Goal: Check status: Check status

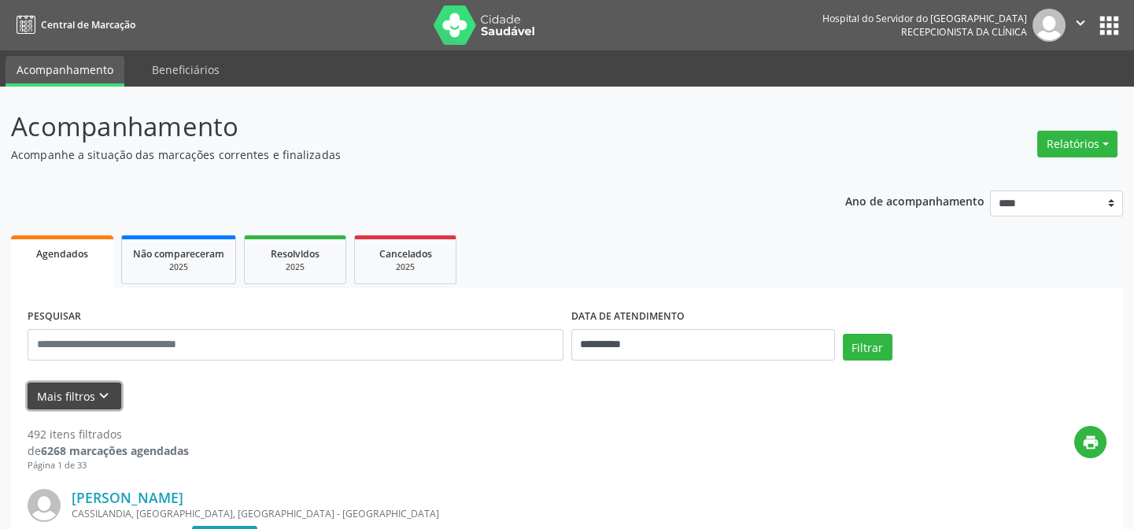
click at [72, 385] on button "Mais filtros keyboard_arrow_down" at bounding box center [75, 396] width 94 height 28
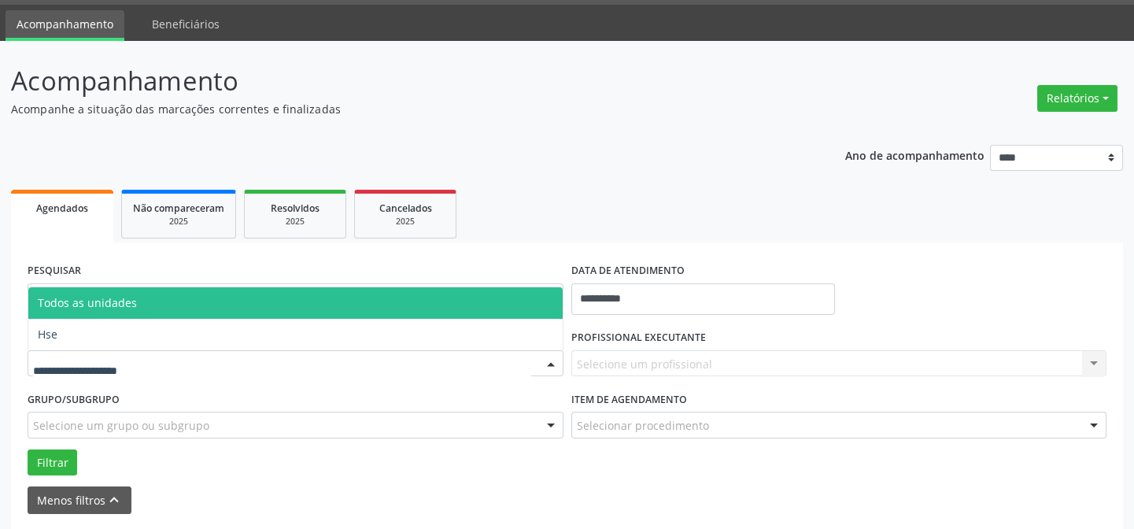
scroll to position [71, 0]
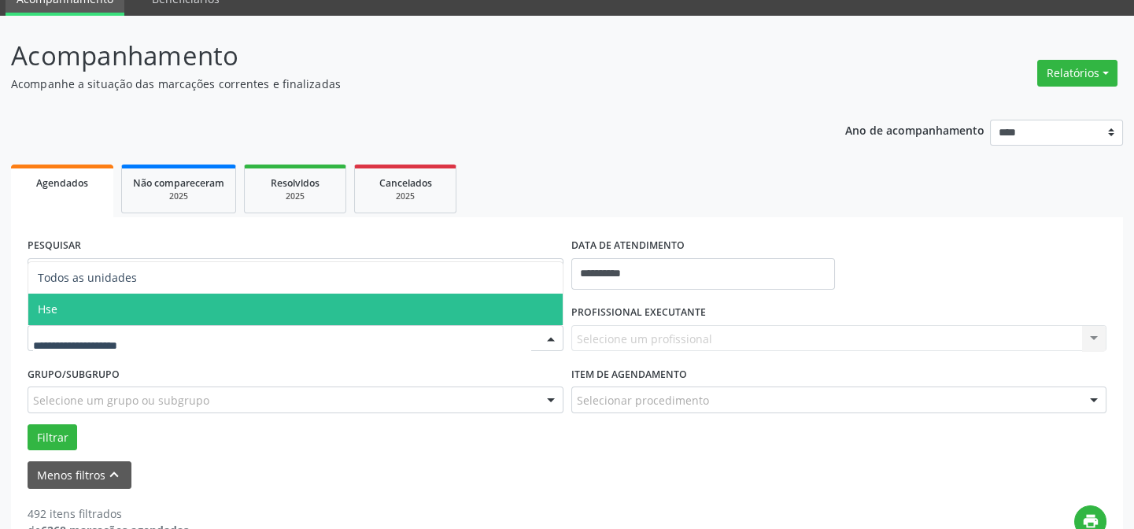
click at [67, 310] on span "Hse" at bounding box center [295, 309] width 534 height 31
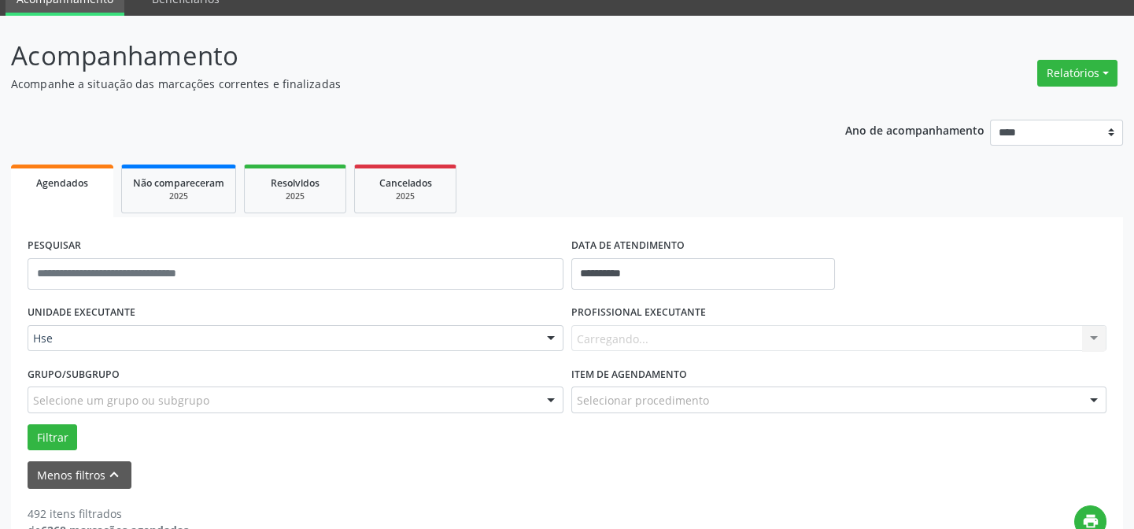
click at [615, 329] on div "Carregando... Nenhum resultado encontrado para: " " Não há nenhuma opção para s…" at bounding box center [839, 338] width 536 height 27
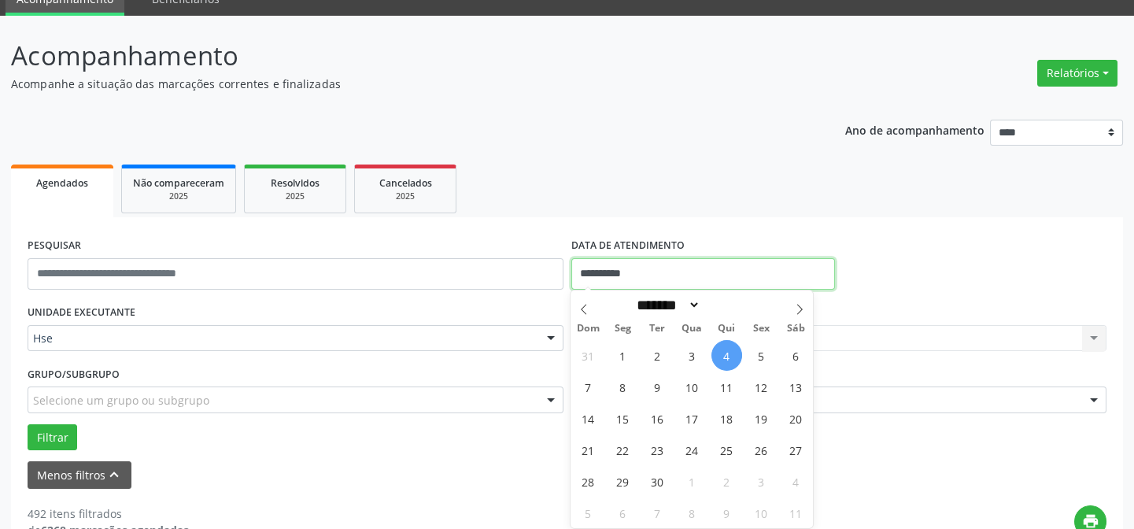
click at [606, 267] on input "**********" at bounding box center [703, 273] width 264 height 31
click at [725, 353] on span "4" at bounding box center [726, 355] width 31 height 31
type input "**********"
click at [725, 353] on span "4" at bounding box center [726, 355] width 31 height 31
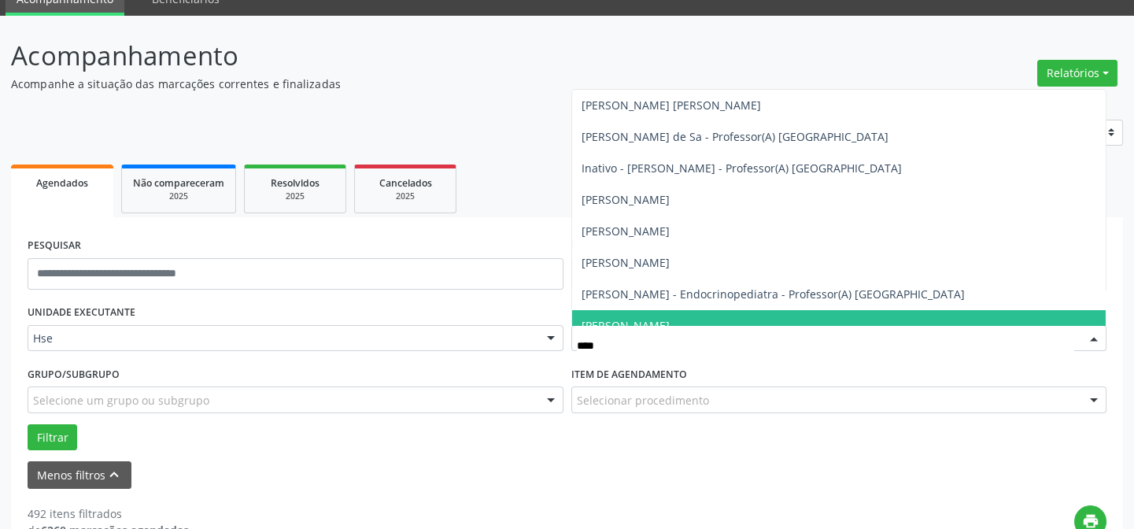
type input "*****"
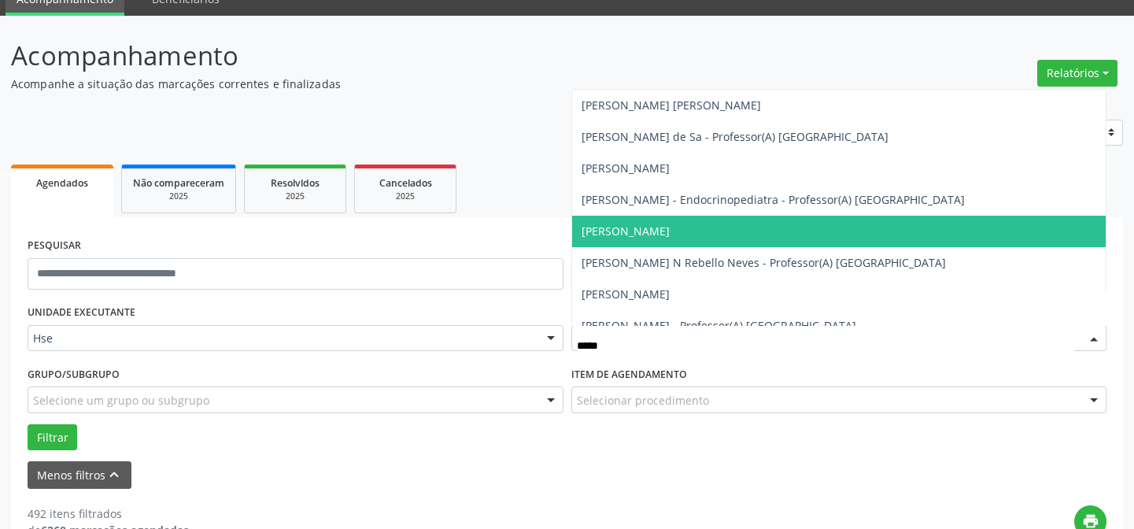
click at [648, 231] on span "[PERSON_NAME]" at bounding box center [626, 230] width 88 height 15
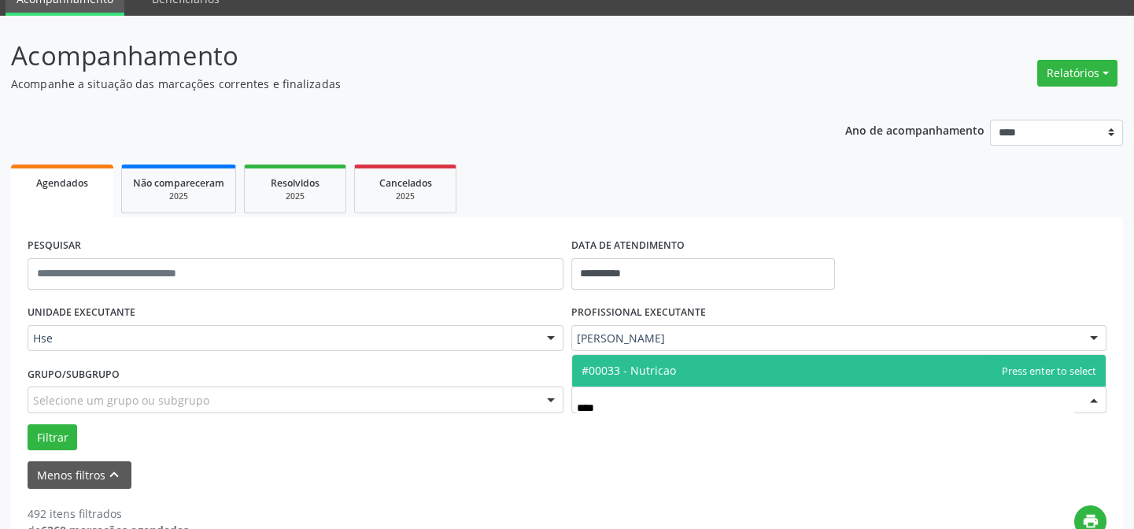
type input "*****"
click at [651, 370] on span "#00033 - Nutricao" at bounding box center [629, 370] width 94 height 15
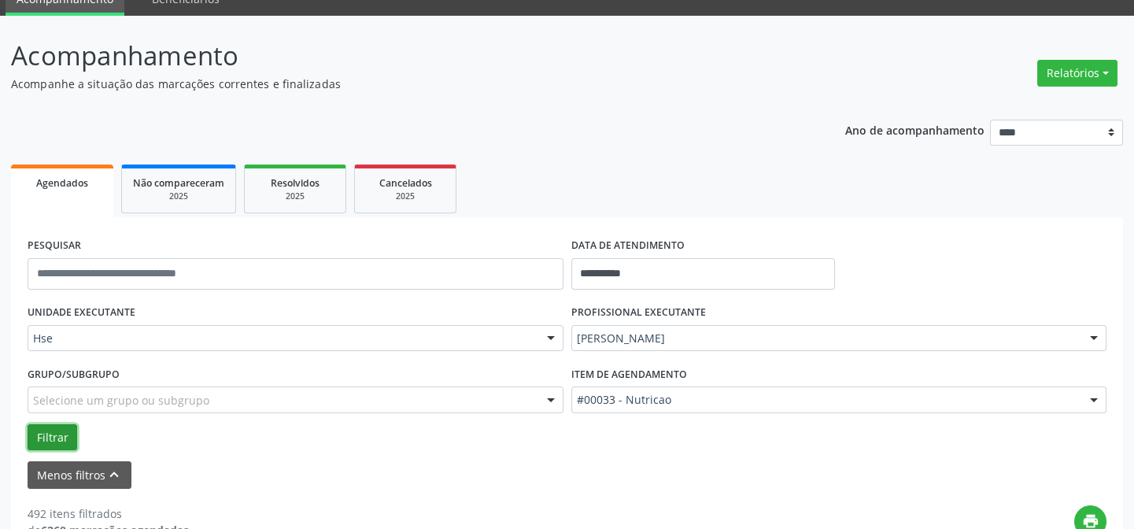
click at [54, 431] on button "Filtrar" at bounding box center [53, 437] width 50 height 27
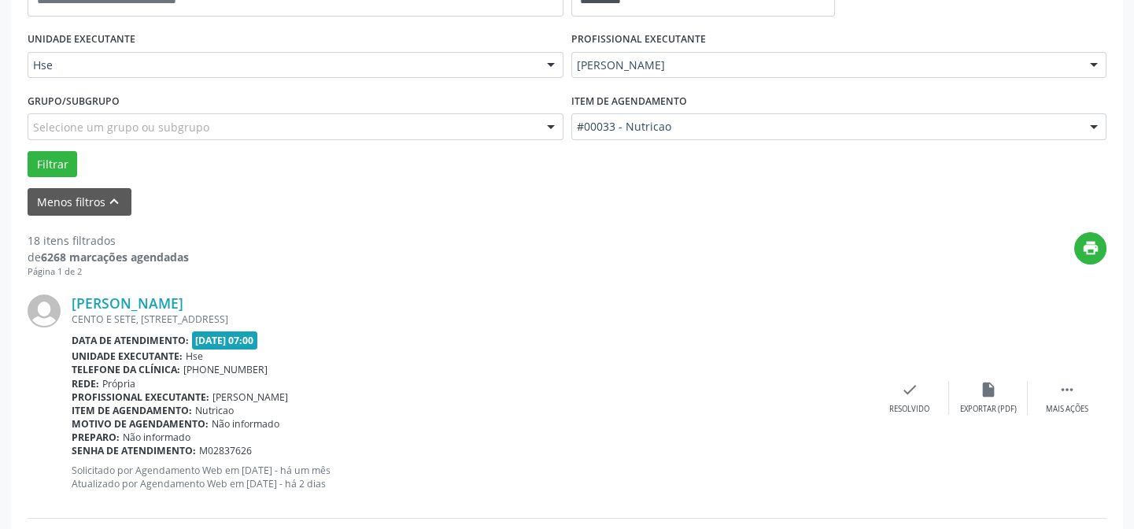
scroll to position [357, 0]
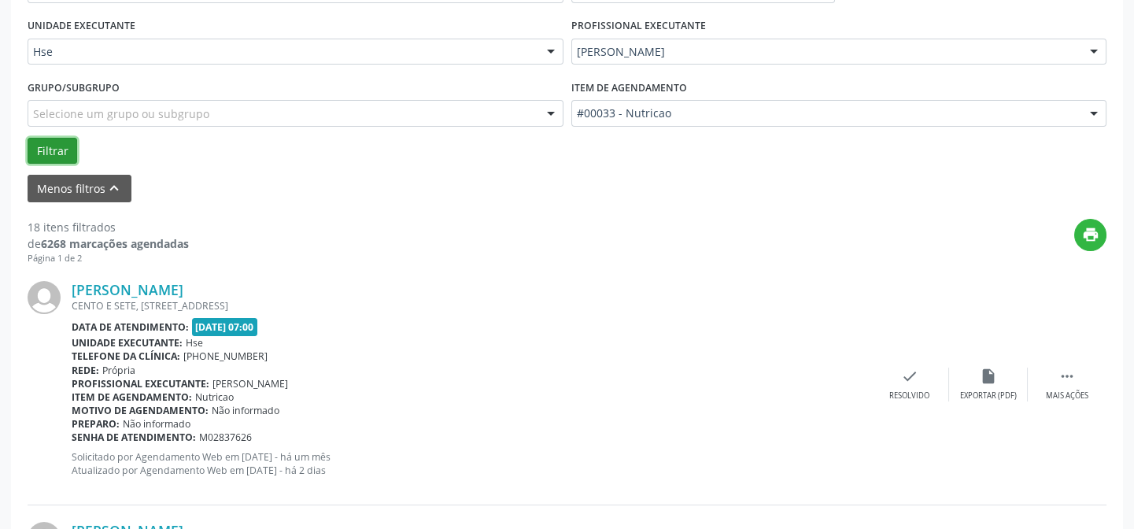
click at [54, 146] on button "Filtrar" at bounding box center [53, 151] width 50 height 27
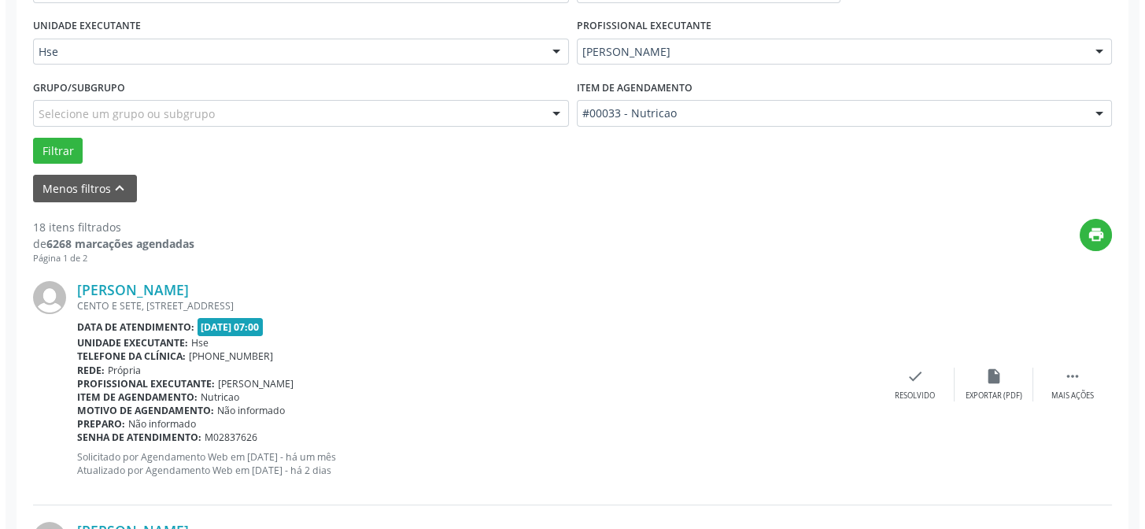
scroll to position [429, 0]
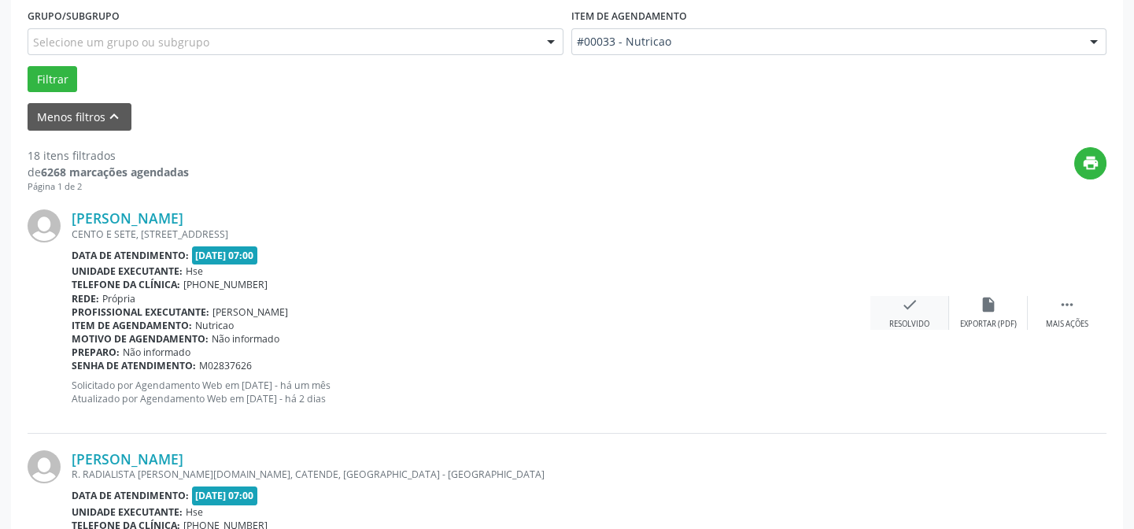
click at [904, 319] on div "Resolvido" at bounding box center [909, 324] width 40 height 11
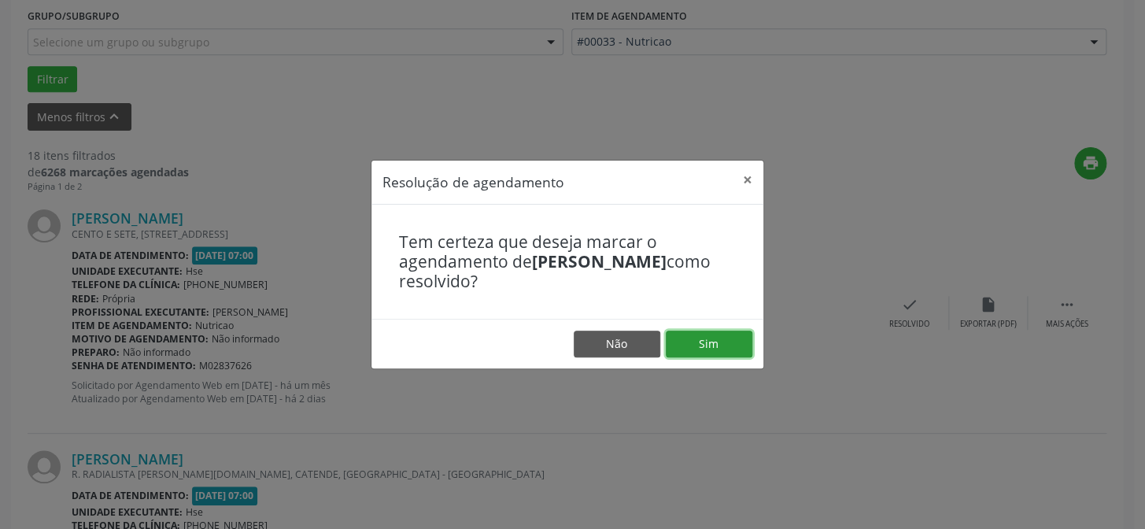
click at [725, 342] on button "Sim" at bounding box center [709, 344] width 87 height 27
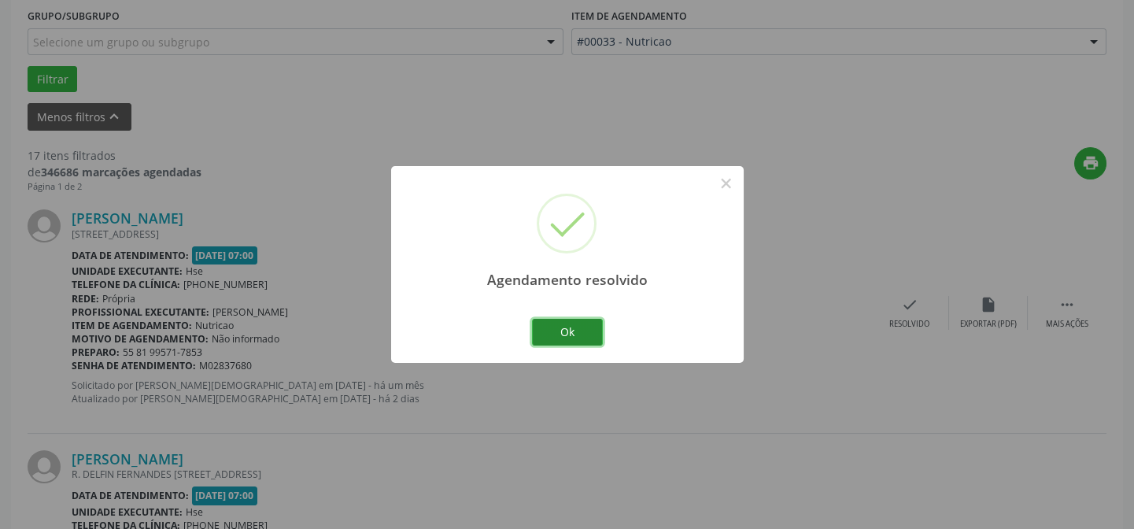
click at [574, 329] on button "Ok" at bounding box center [567, 332] width 71 height 27
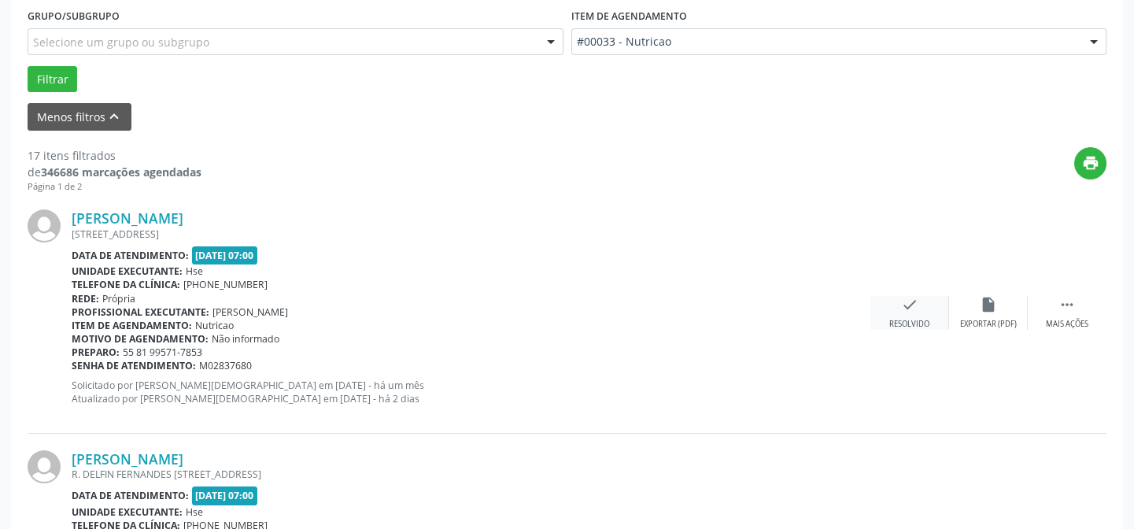
click at [914, 319] on div "Resolvido" at bounding box center [909, 324] width 40 height 11
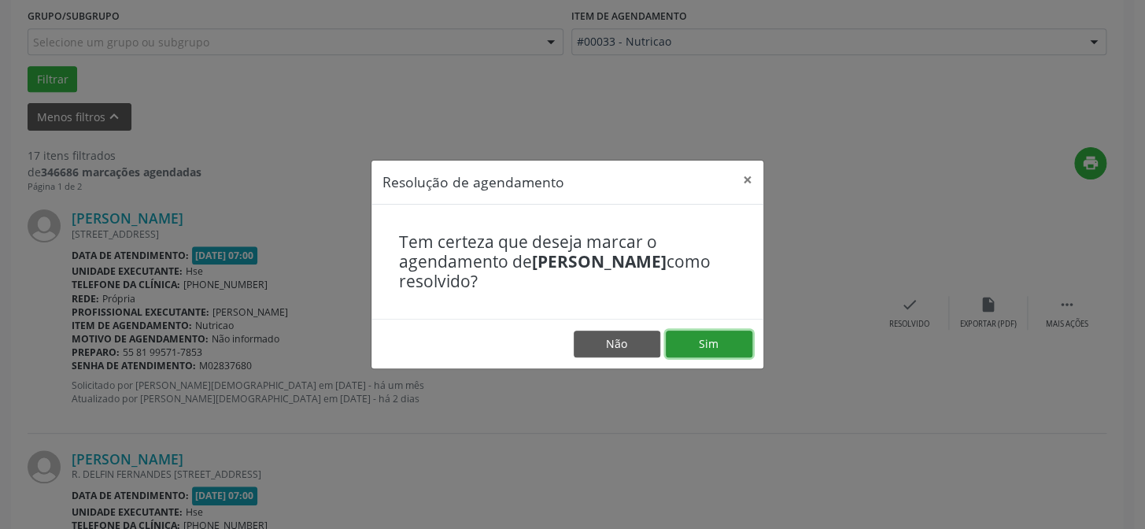
click at [704, 338] on button "Sim" at bounding box center [709, 344] width 87 height 27
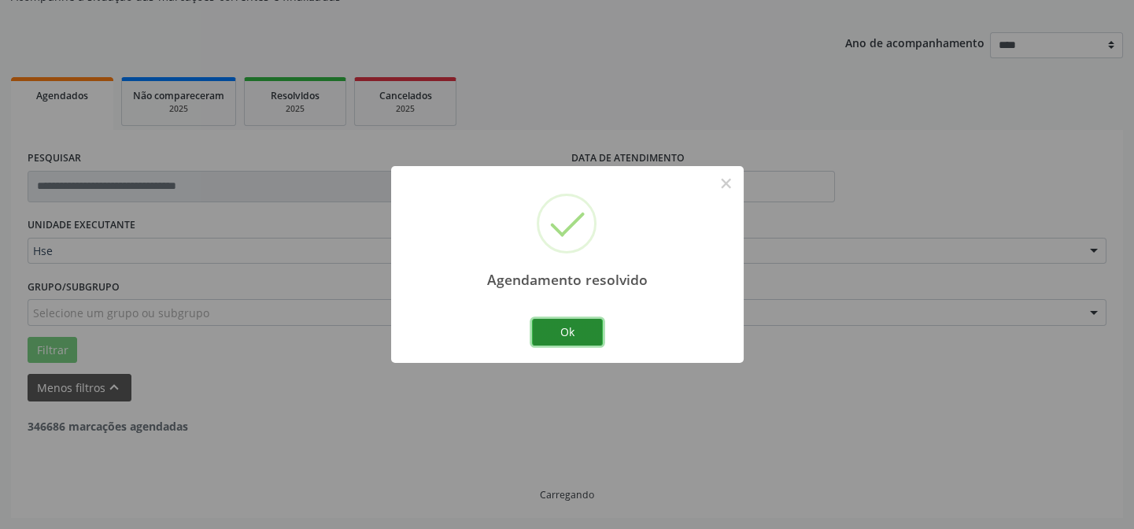
click at [571, 331] on button "Ok" at bounding box center [567, 332] width 71 height 27
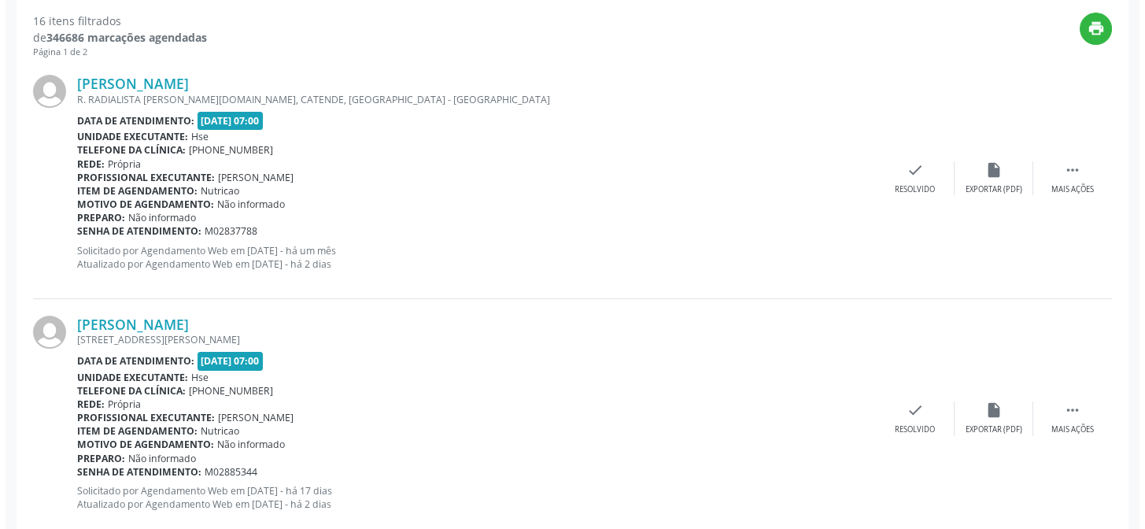
scroll to position [644, 0]
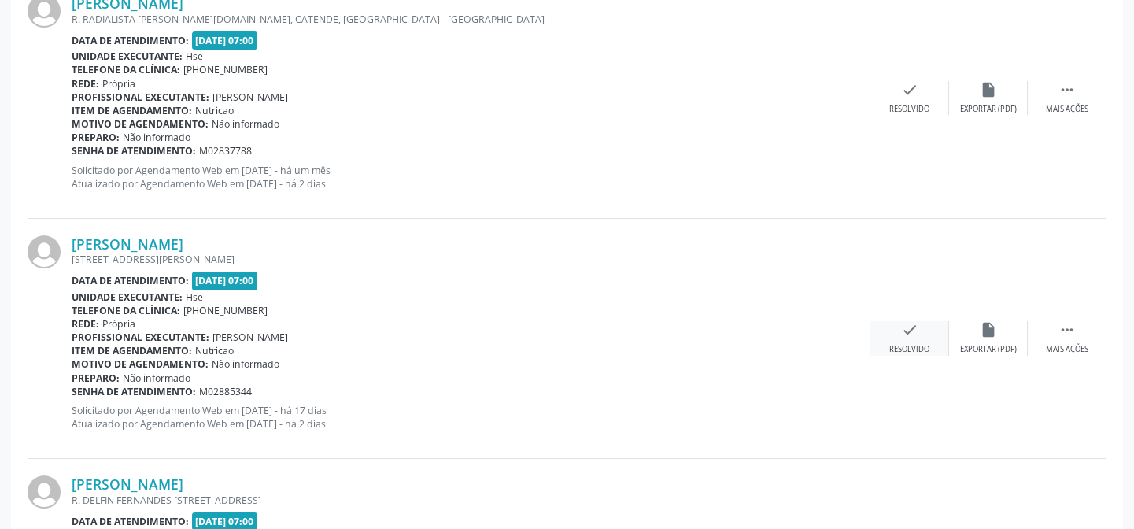
click at [918, 340] on div "check Resolvido" at bounding box center [909, 338] width 79 height 34
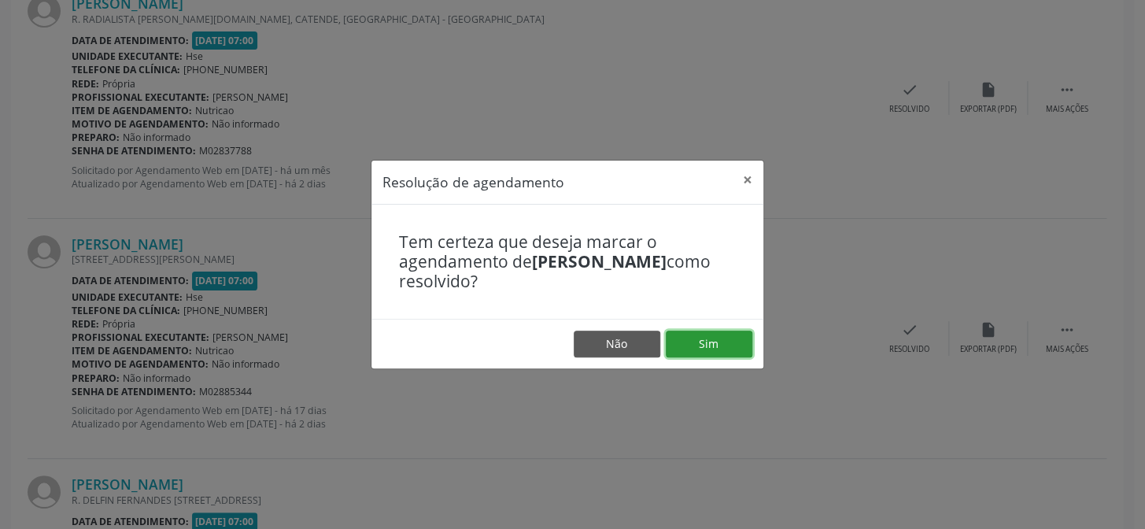
click at [712, 345] on button "Sim" at bounding box center [709, 344] width 87 height 27
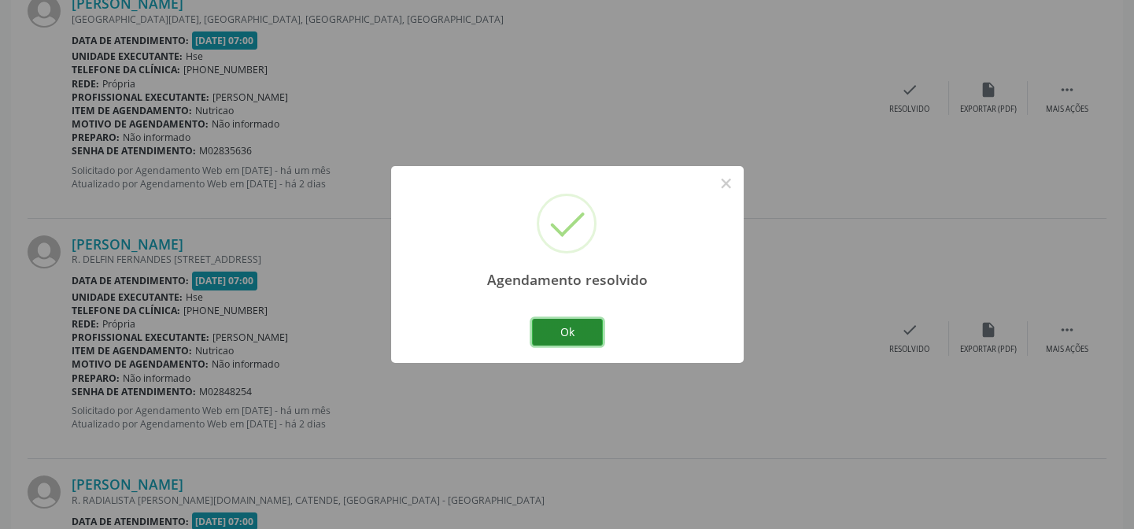
click at [560, 331] on button "Ok" at bounding box center [567, 332] width 71 height 27
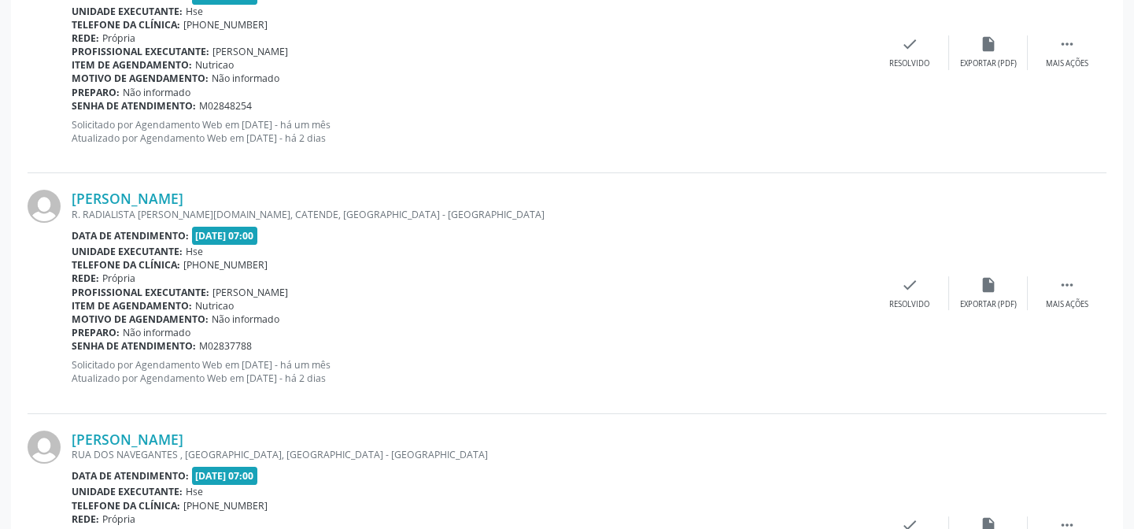
scroll to position [1216, 0]
